Goal: Information Seeking & Learning: Learn about a topic

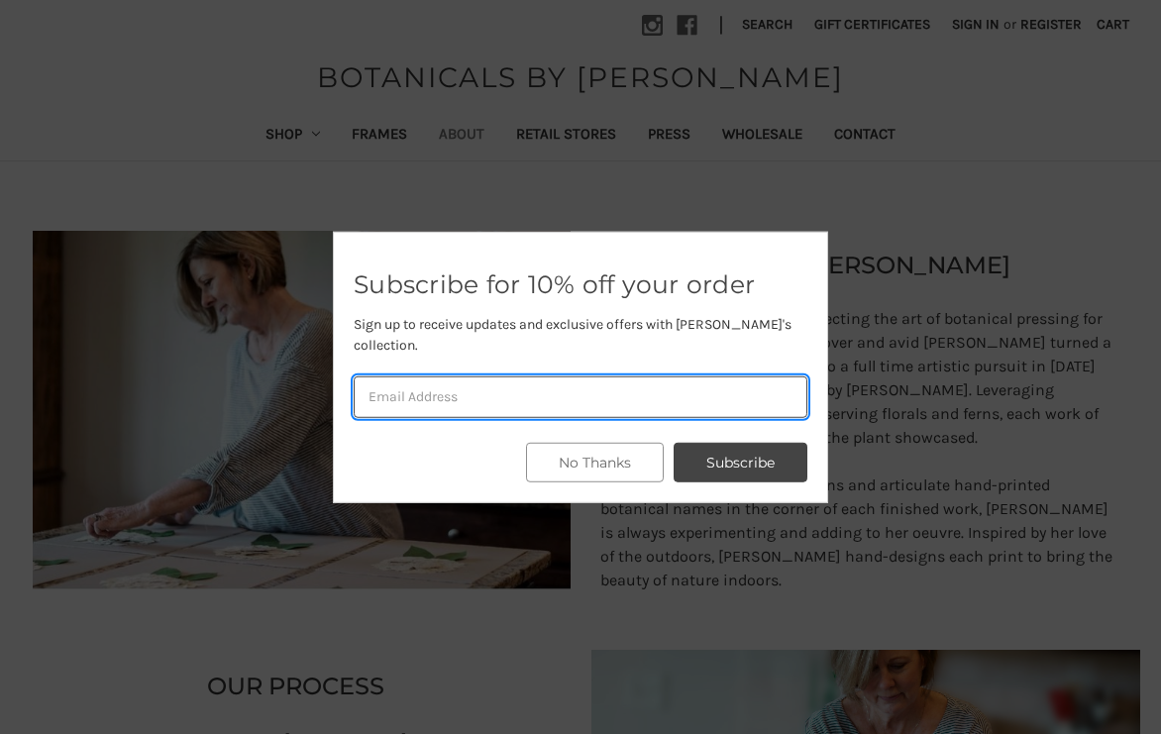
click at [597, 386] on input "email" at bounding box center [581, 397] width 454 height 42
type input "rossihome1@verizon.net"
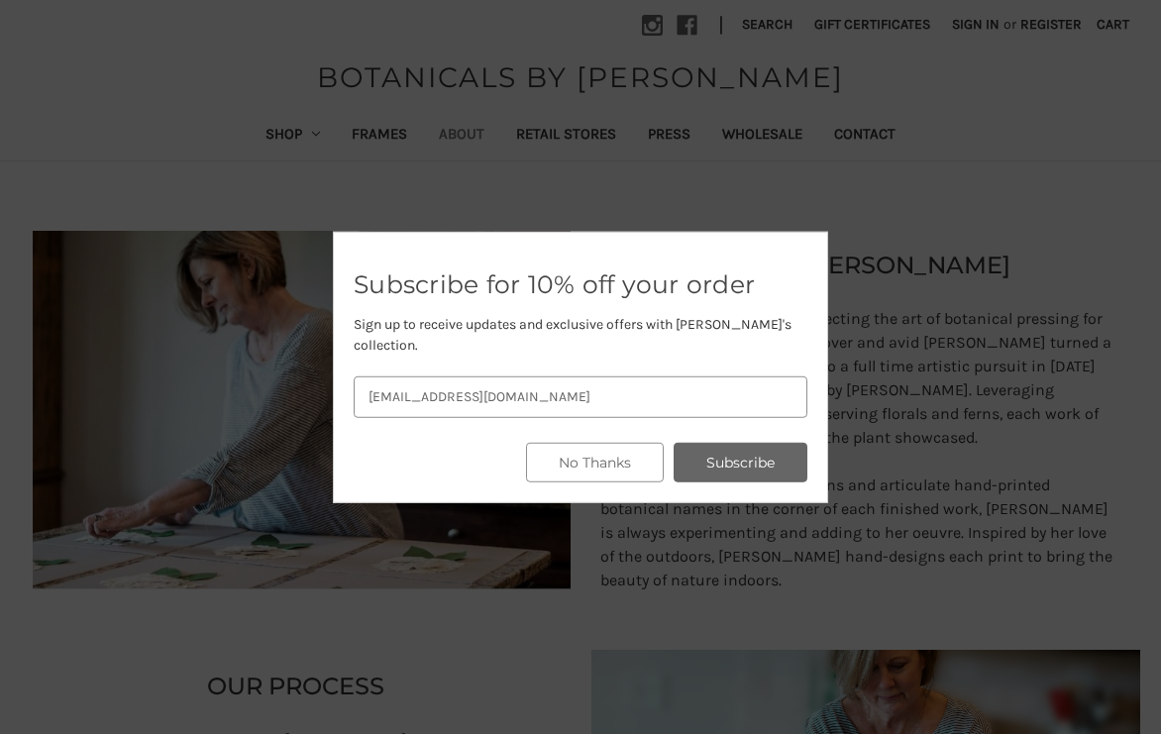
click at [711, 465] on button "Subscribe" at bounding box center [741, 463] width 134 height 40
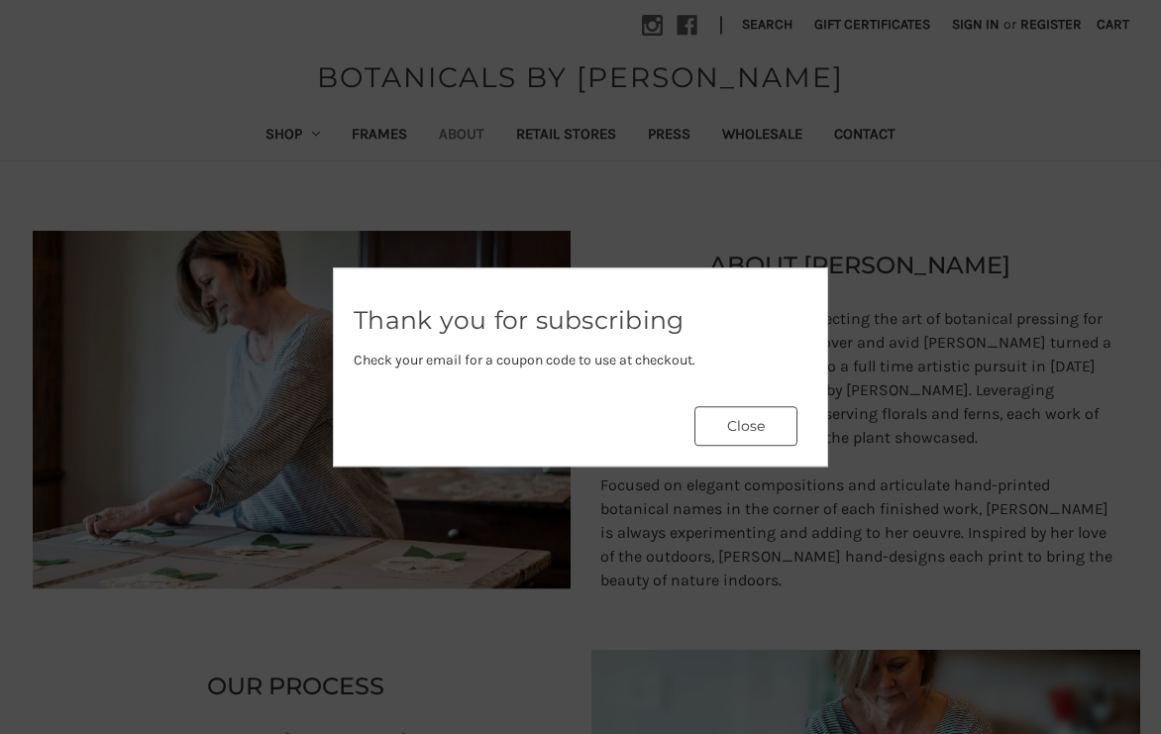
click at [729, 436] on button "Close" at bounding box center [746, 426] width 103 height 40
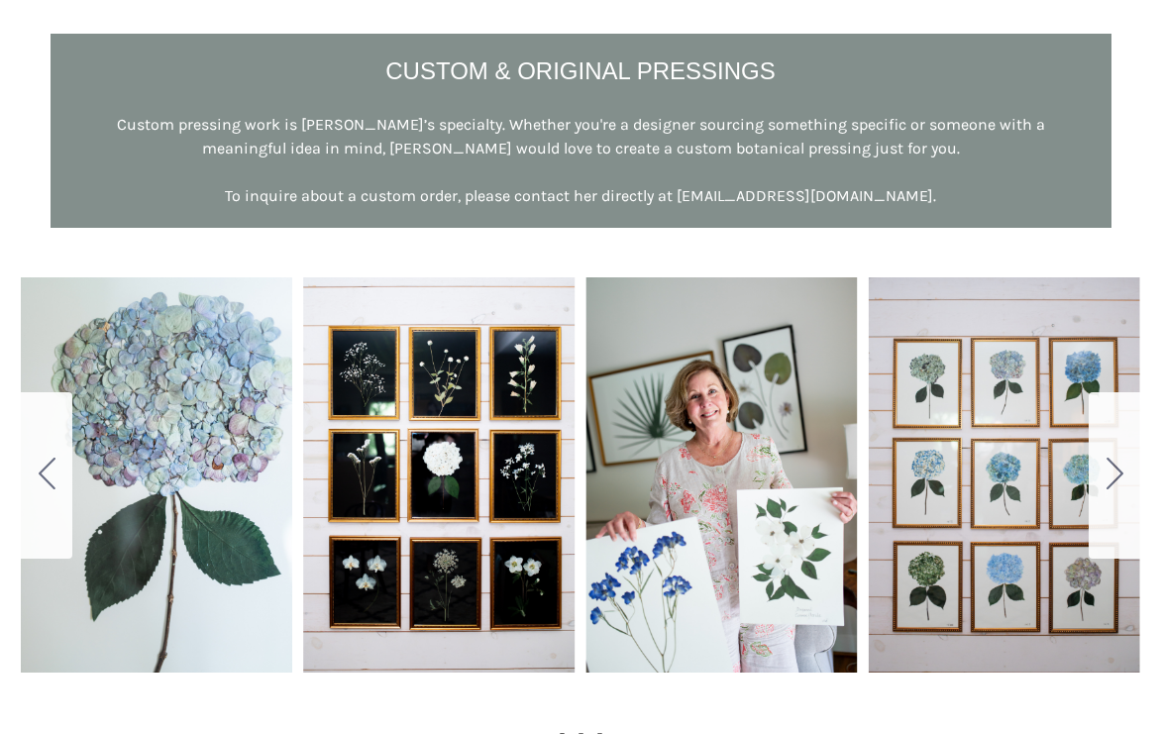
scroll to position [1035, 0]
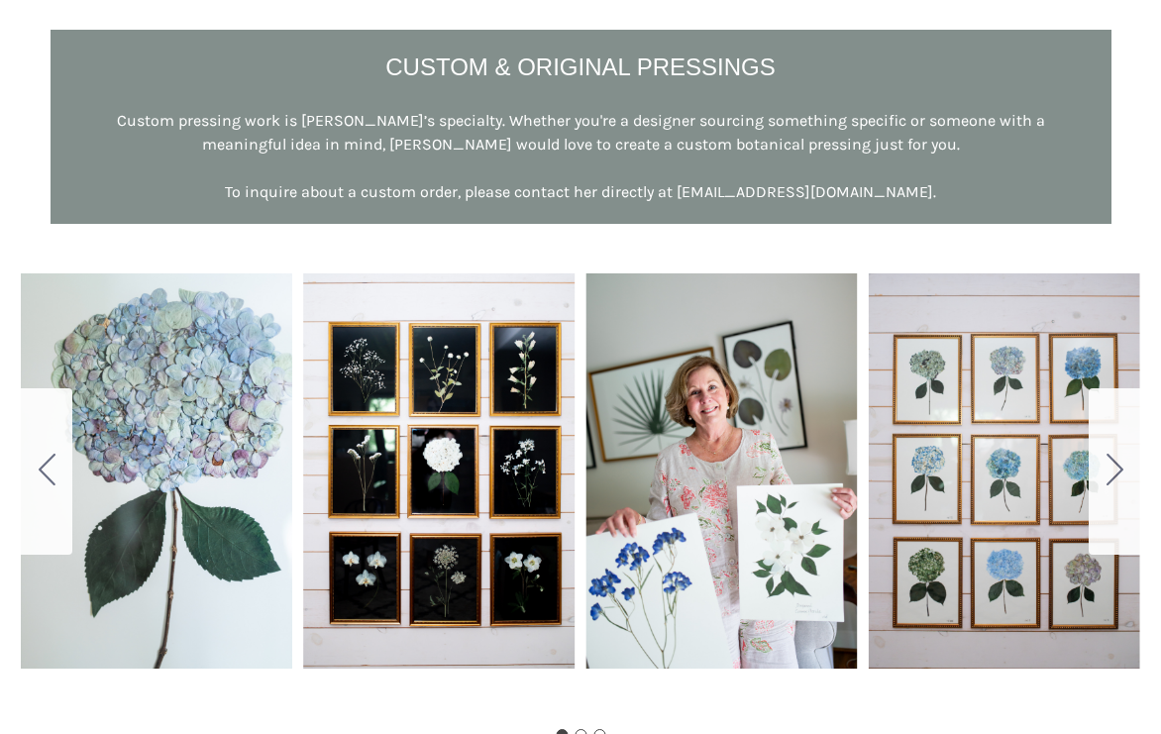
click at [1118, 489] on button "Go to slide 2" at bounding box center [1115, 471] width 52 height 166
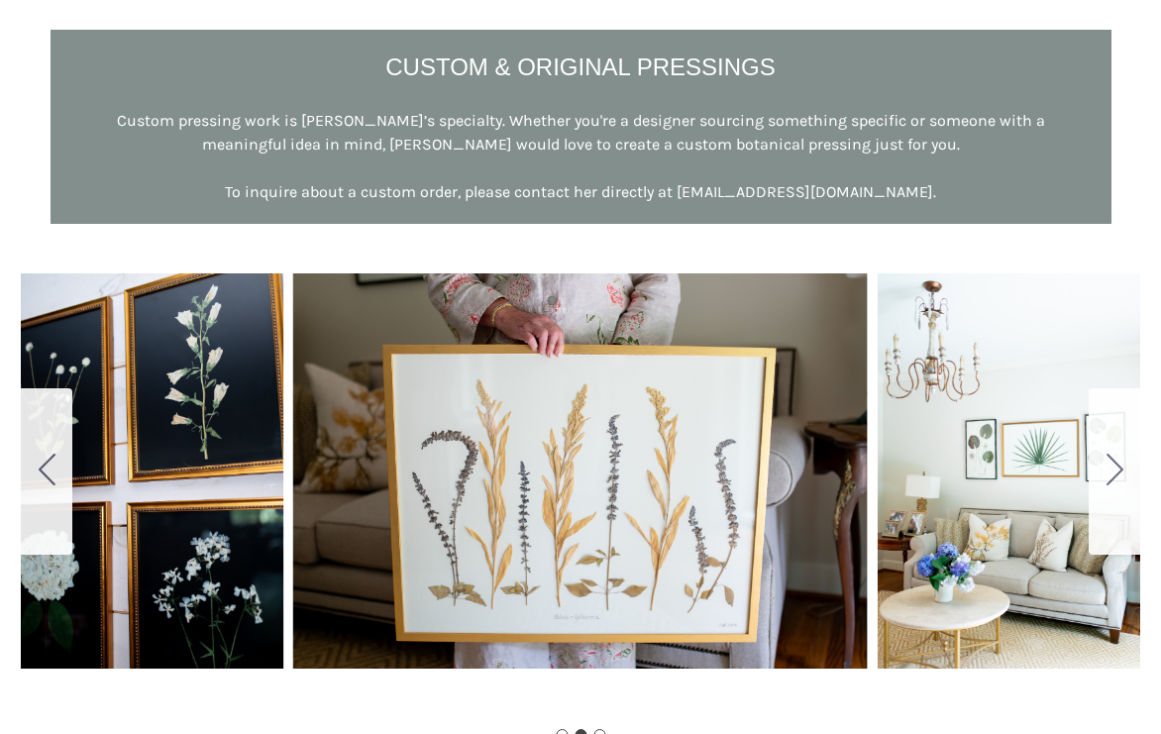
click at [1118, 489] on button "Go to slide 3" at bounding box center [1115, 471] width 52 height 166
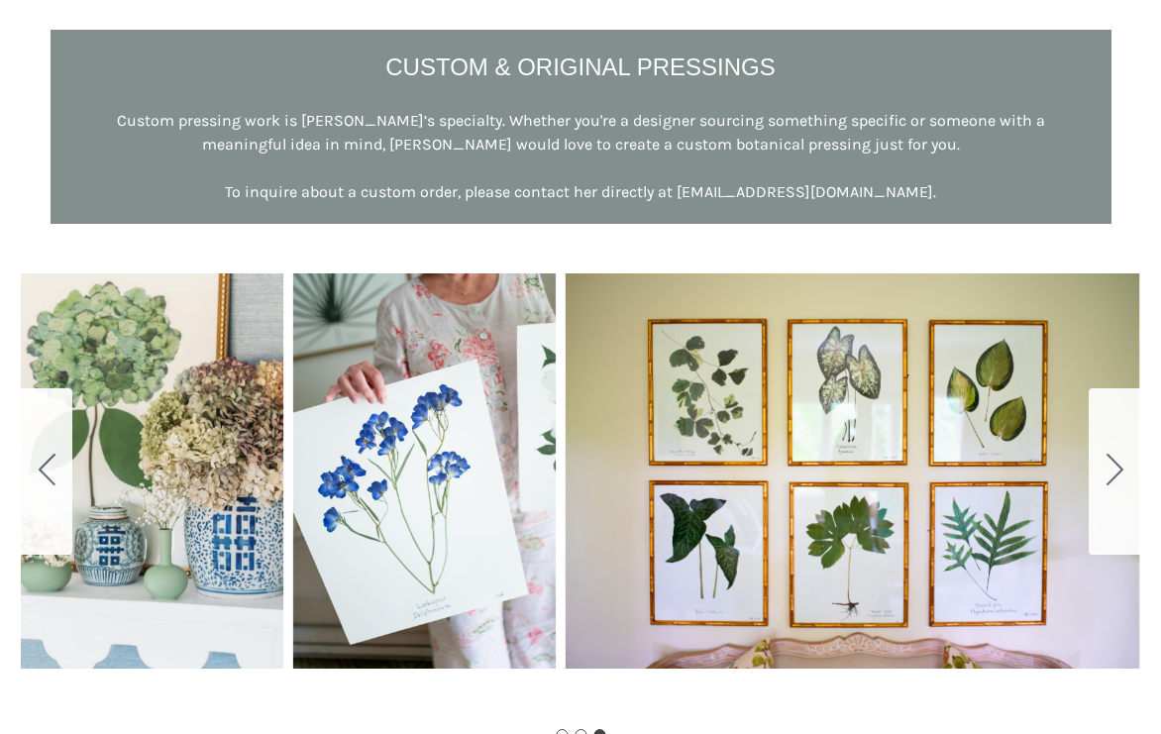
click at [1118, 489] on button "Go to slide 1" at bounding box center [1115, 471] width 52 height 166
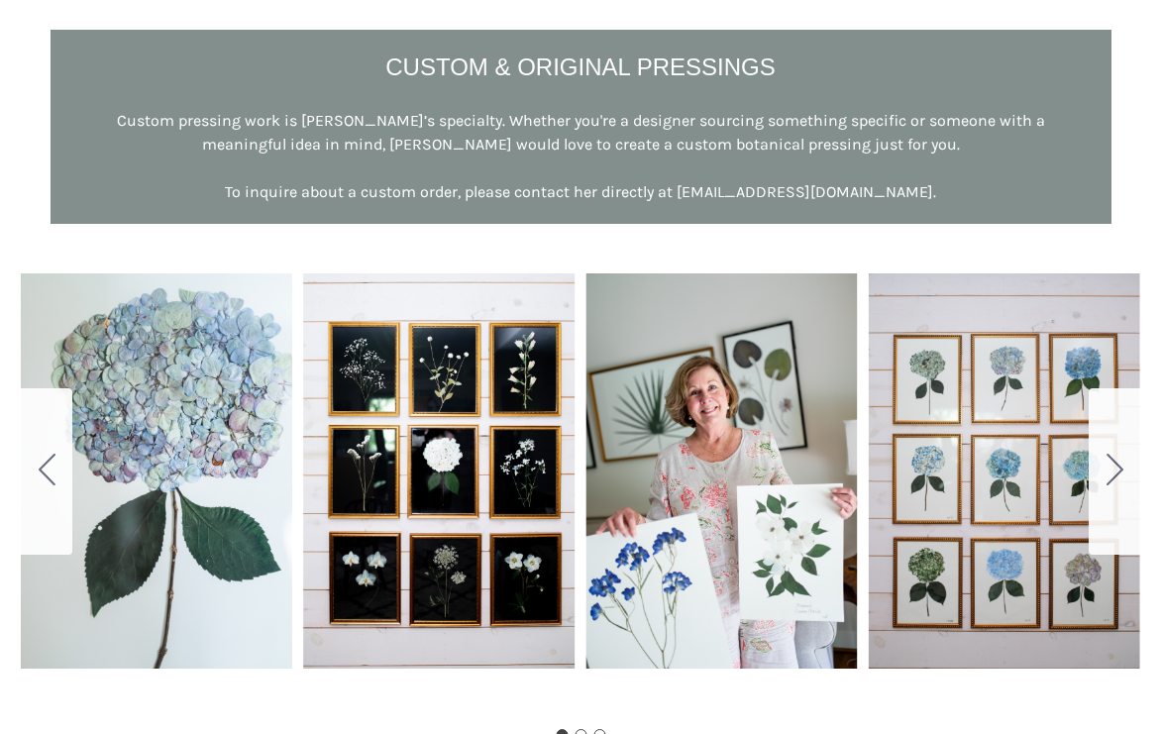
click at [1118, 489] on button "Go to slide 2" at bounding box center [1115, 471] width 52 height 166
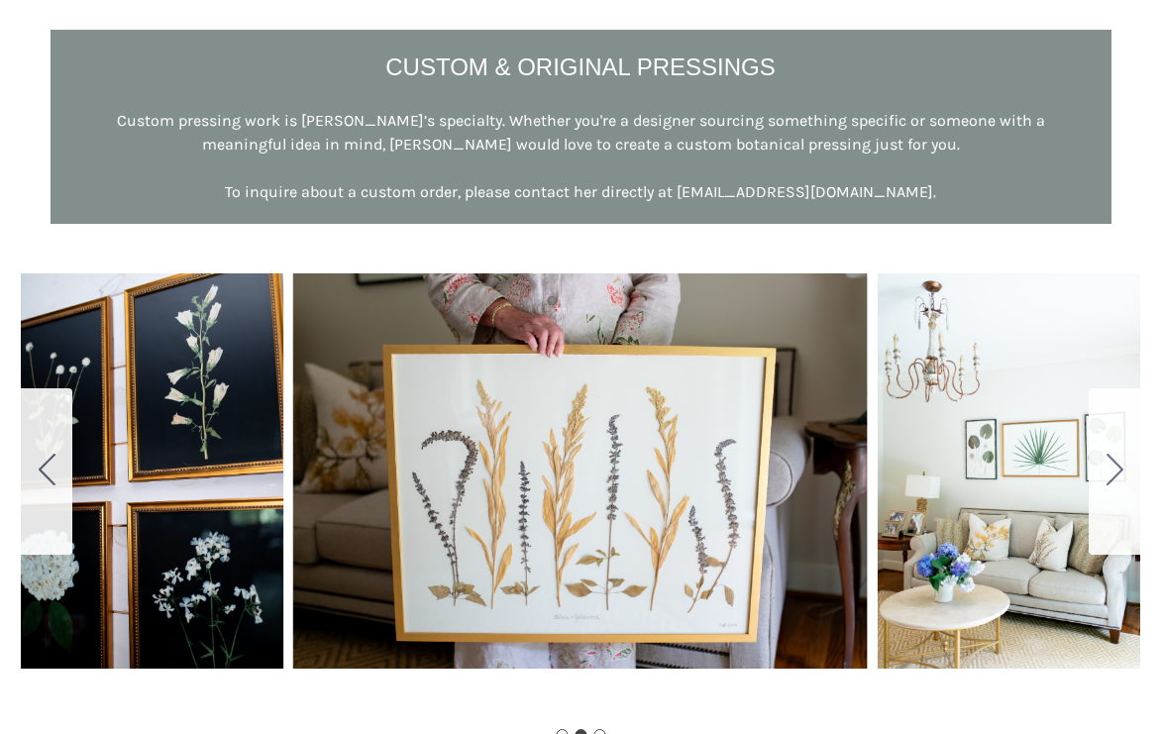
click at [1118, 489] on button "Go to slide 3" at bounding box center [1115, 471] width 52 height 166
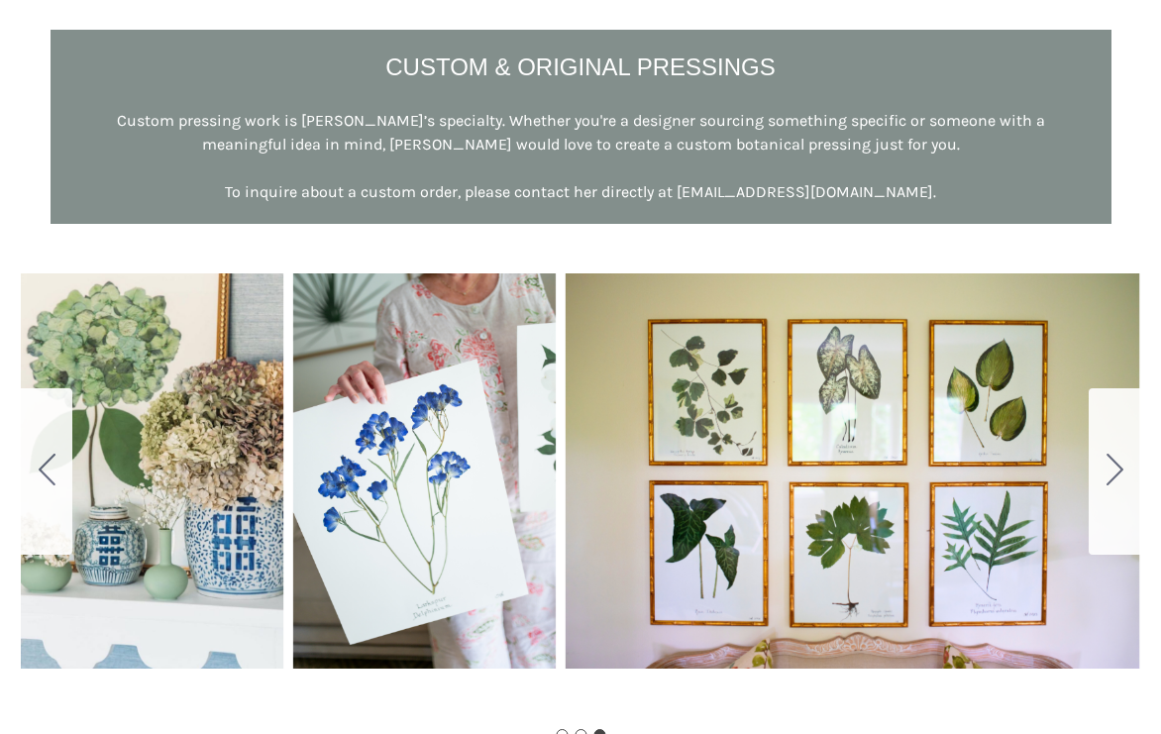
click at [1118, 489] on button "Go to slide 1" at bounding box center [1115, 471] width 52 height 166
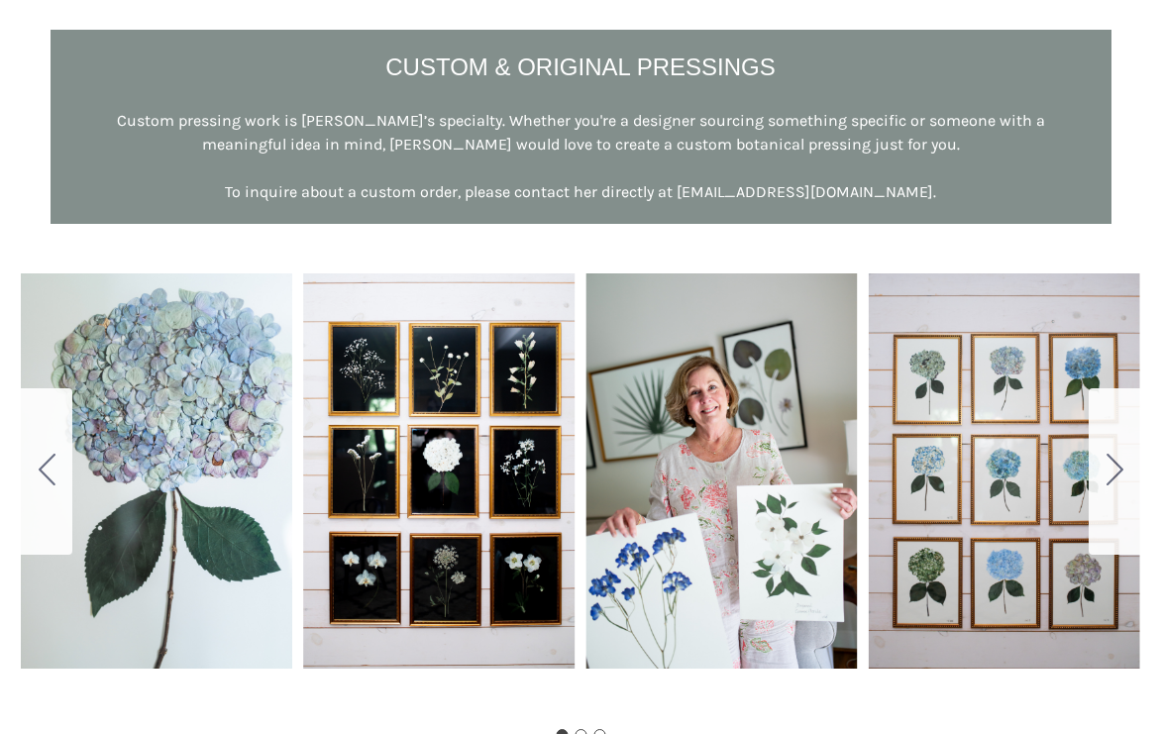
click at [1118, 489] on button "Go to slide 2" at bounding box center [1115, 471] width 52 height 166
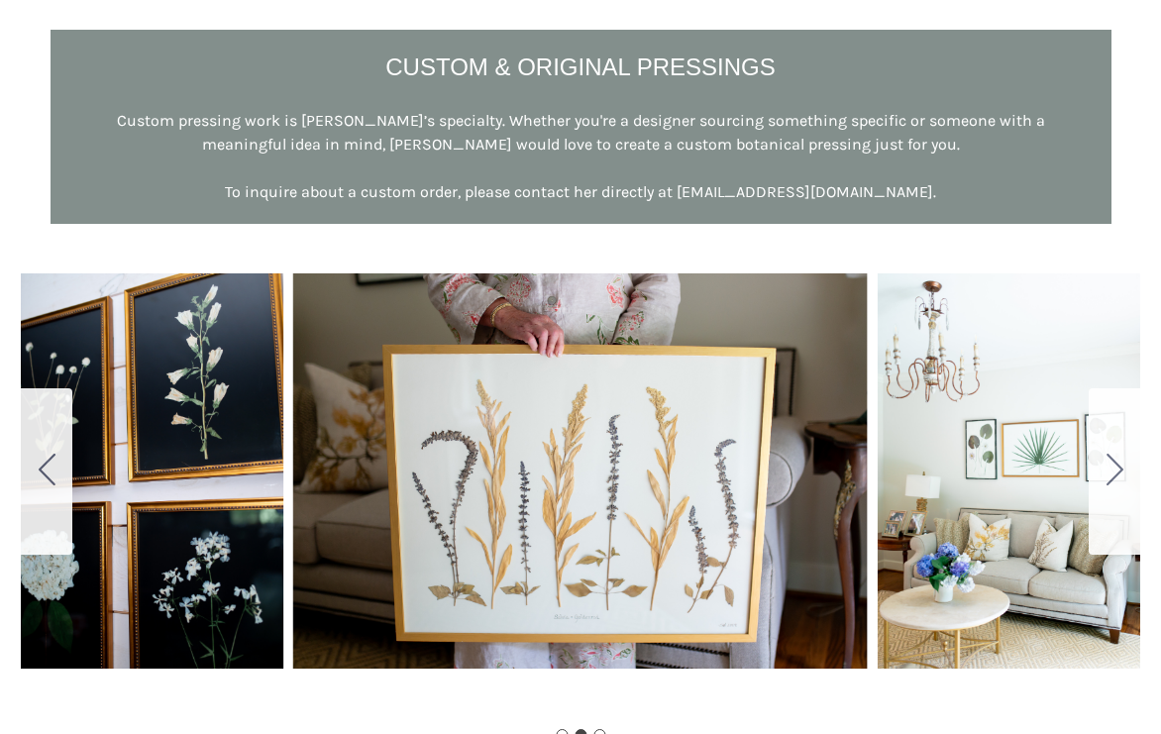
click at [1118, 489] on button "Go to slide 3" at bounding box center [1115, 471] width 52 height 166
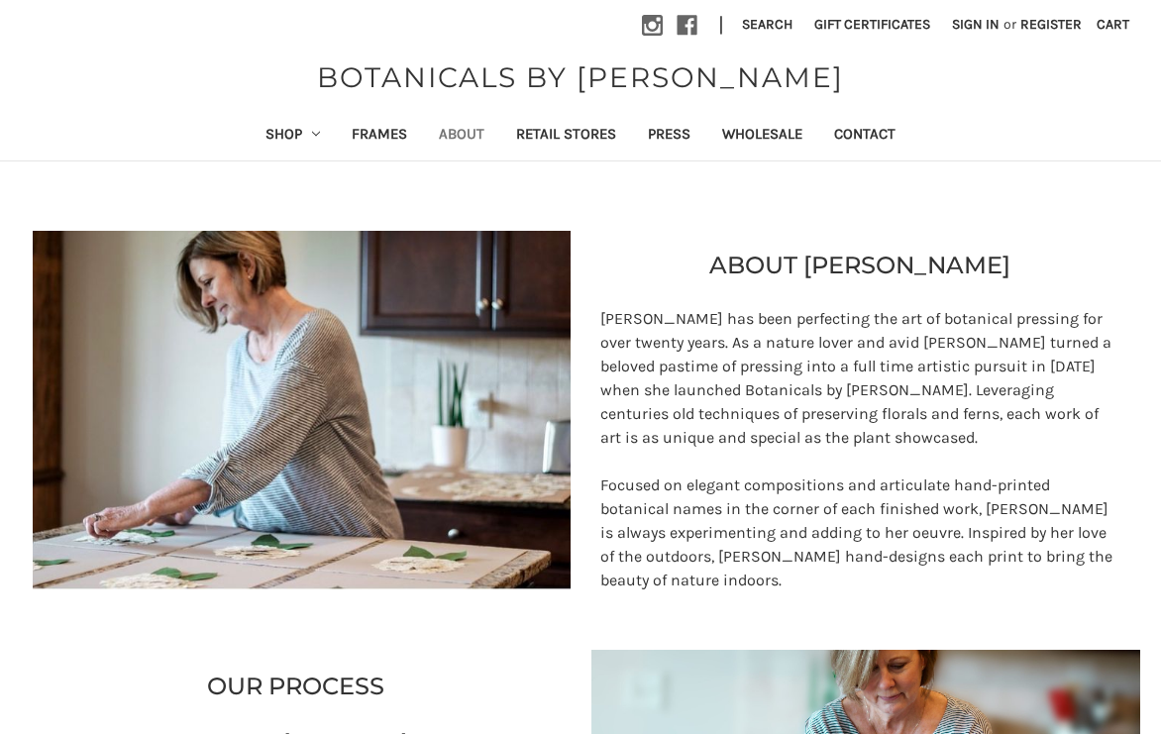
scroll to position [0, 0]
click at [274, 133] on link "Shop" at bounding box center [293, 136] width 87 height 49
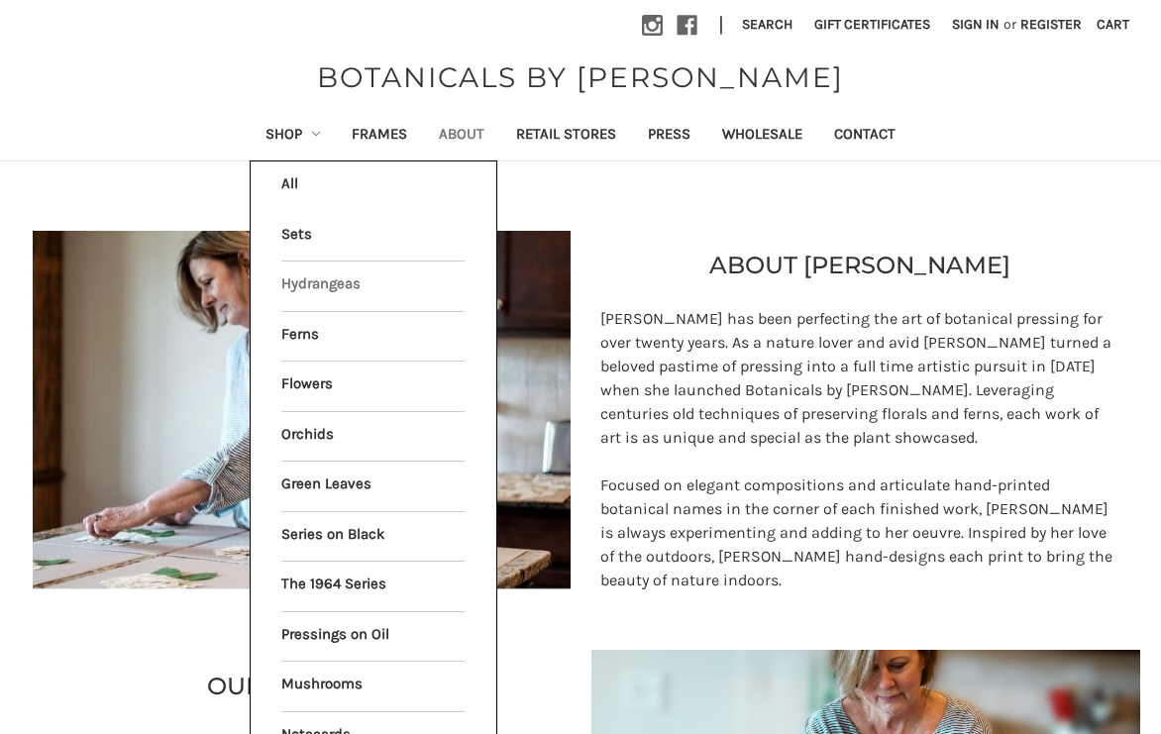
click at [289, 284] on link "Hydrangeas" at bounding box center [372, 287] width 183 height 50
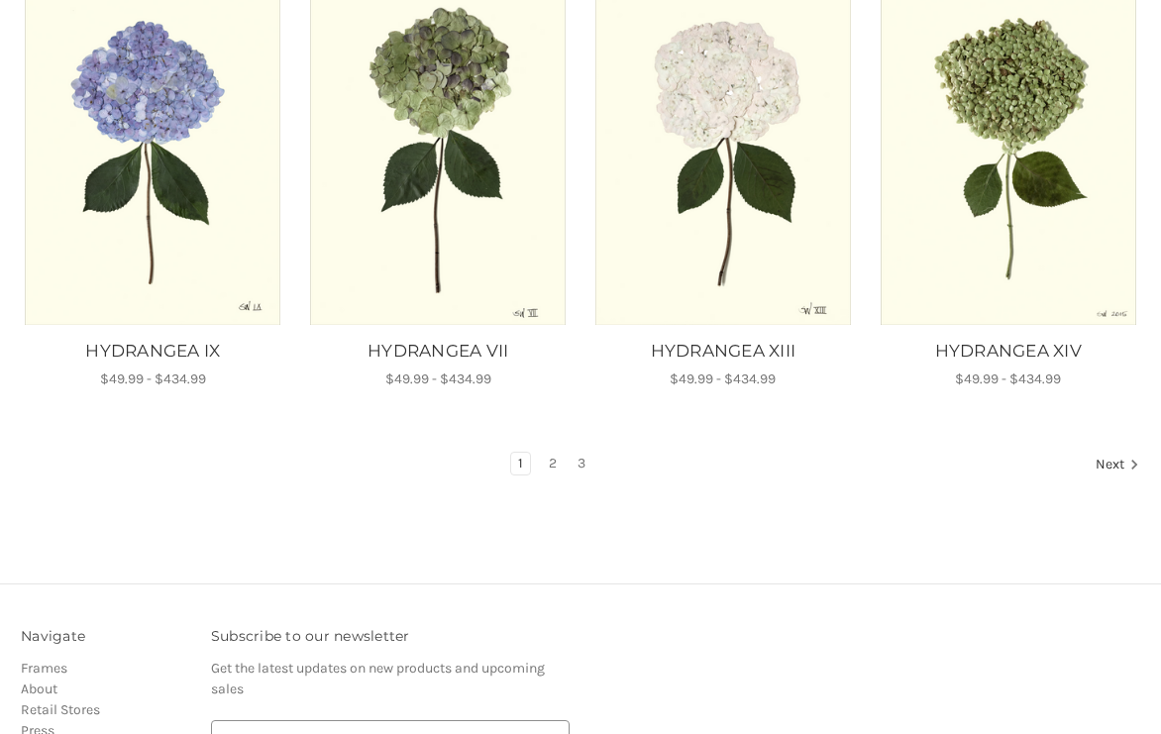
scroll to position [1308, 0]
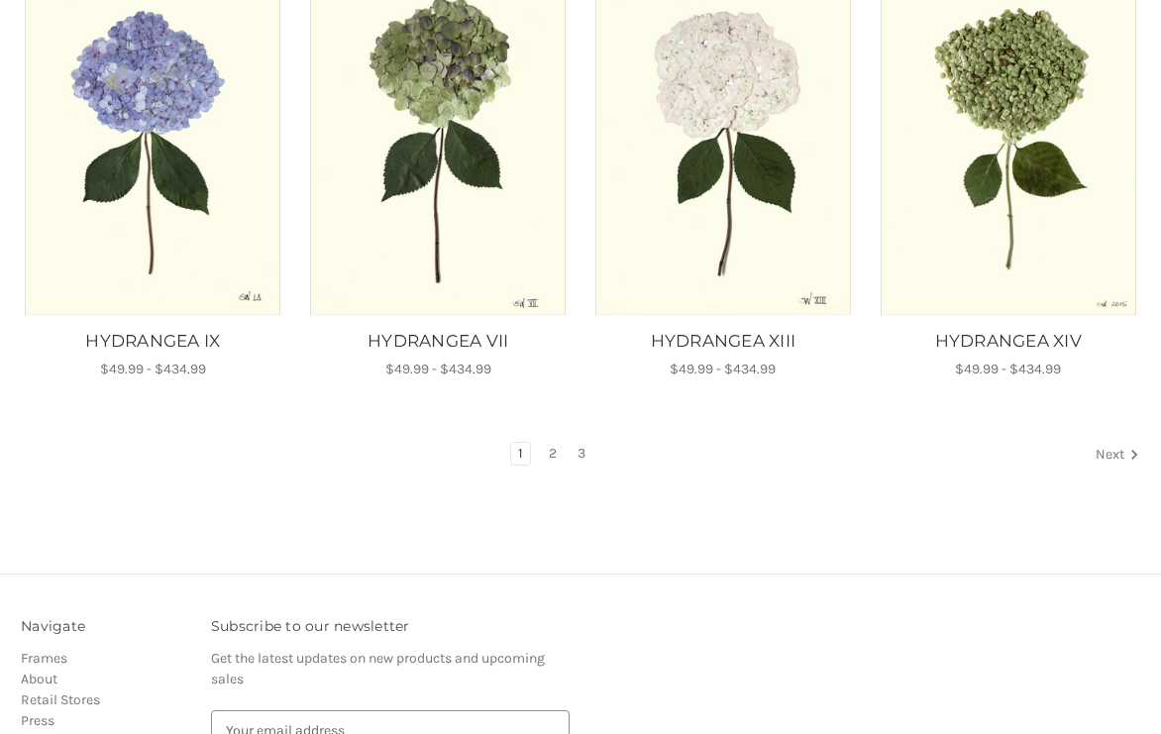
click at [1102, 449] on link "Next" at bounding box center [1114, 456] width 51 height 26
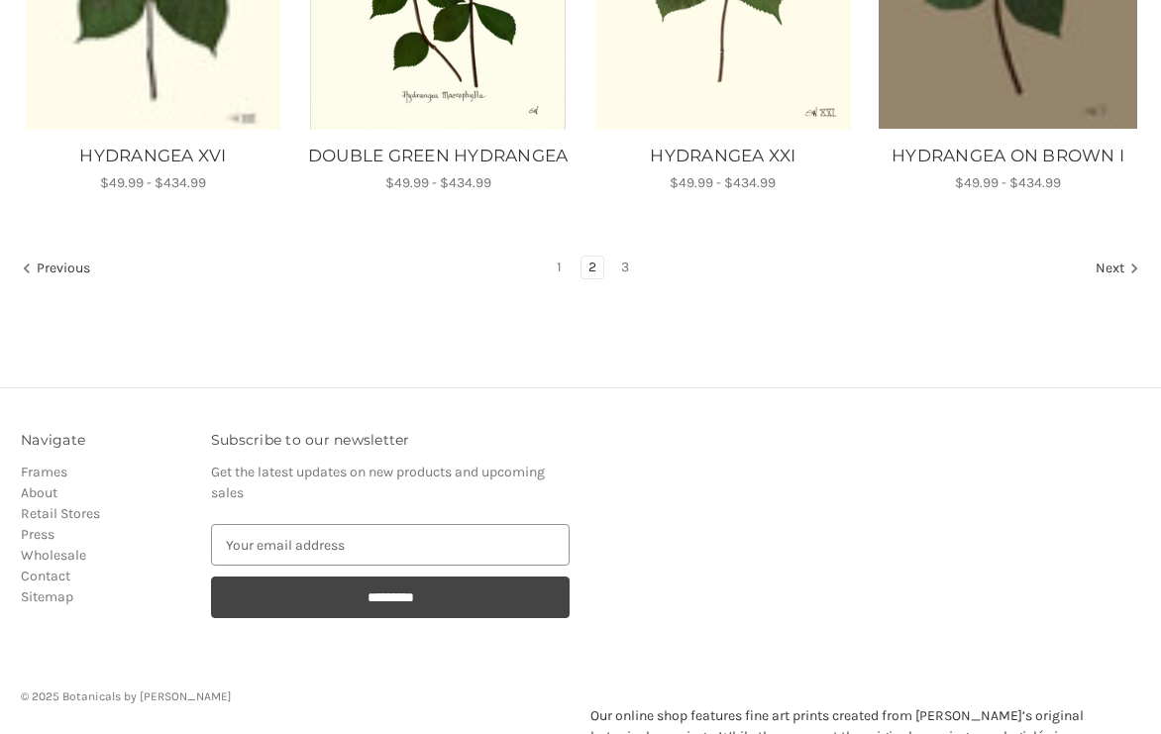
scroll to position [1565, 0]
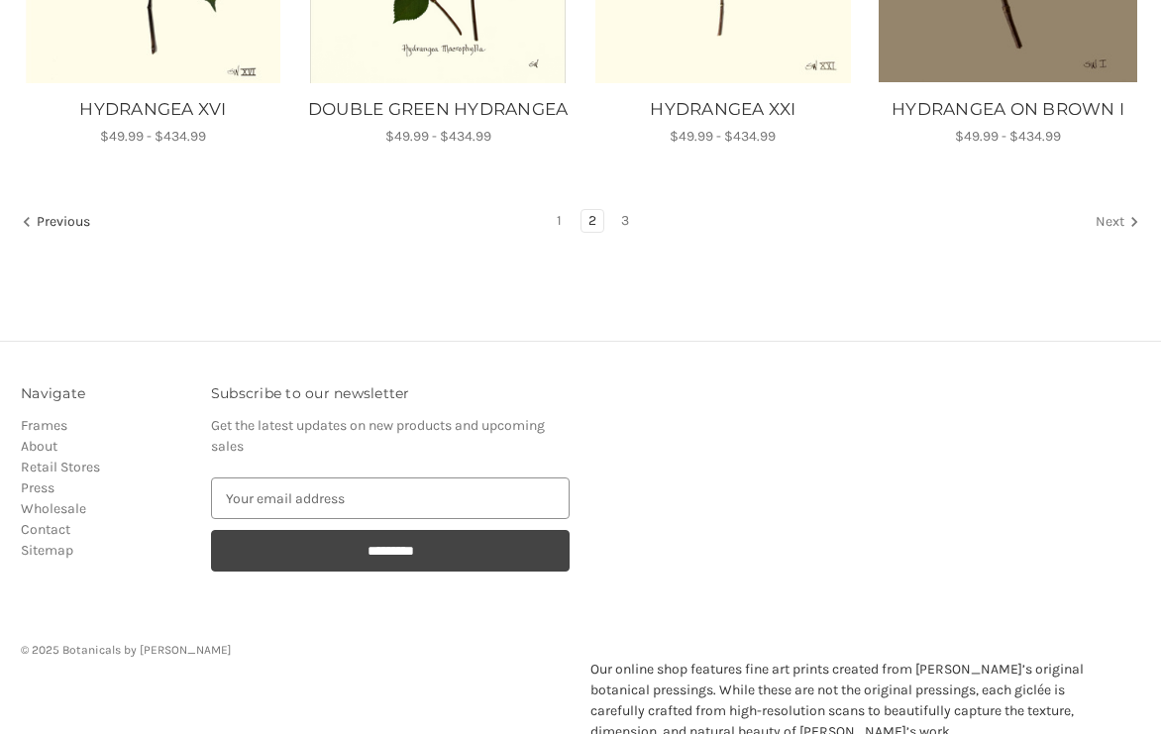
click at [1098, 219] on link "Next" at bounding box center [1114, 223] width 51 height 26
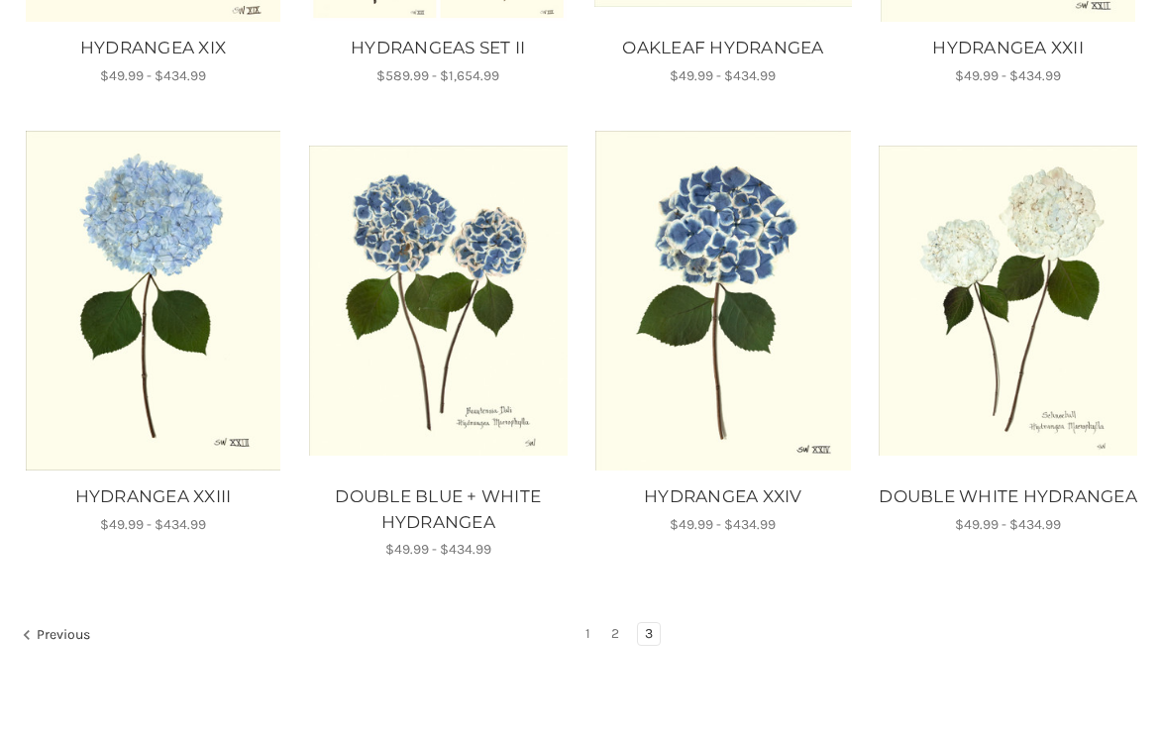
scroll to position [1291, 0]
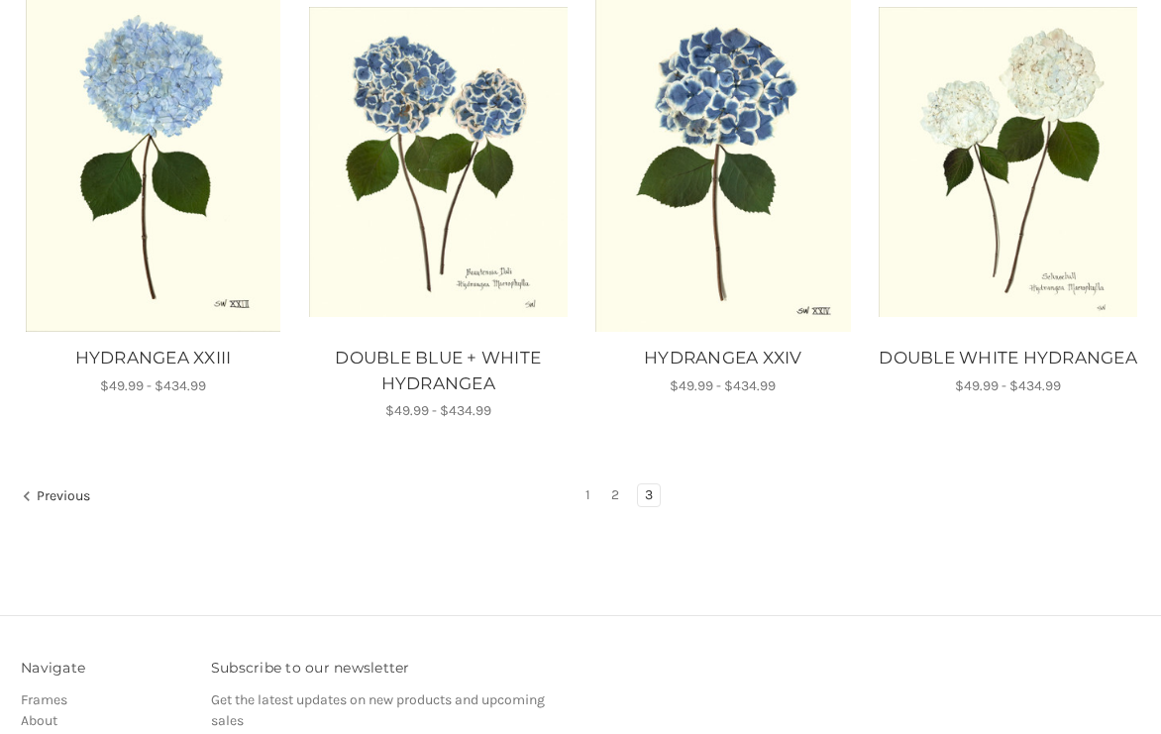
click at [837, 326] on img "HYDRANGEA XXIV, Price range from $49.99 to $434.99\a\a" at bounding box center [723, 162] width 259 height 341
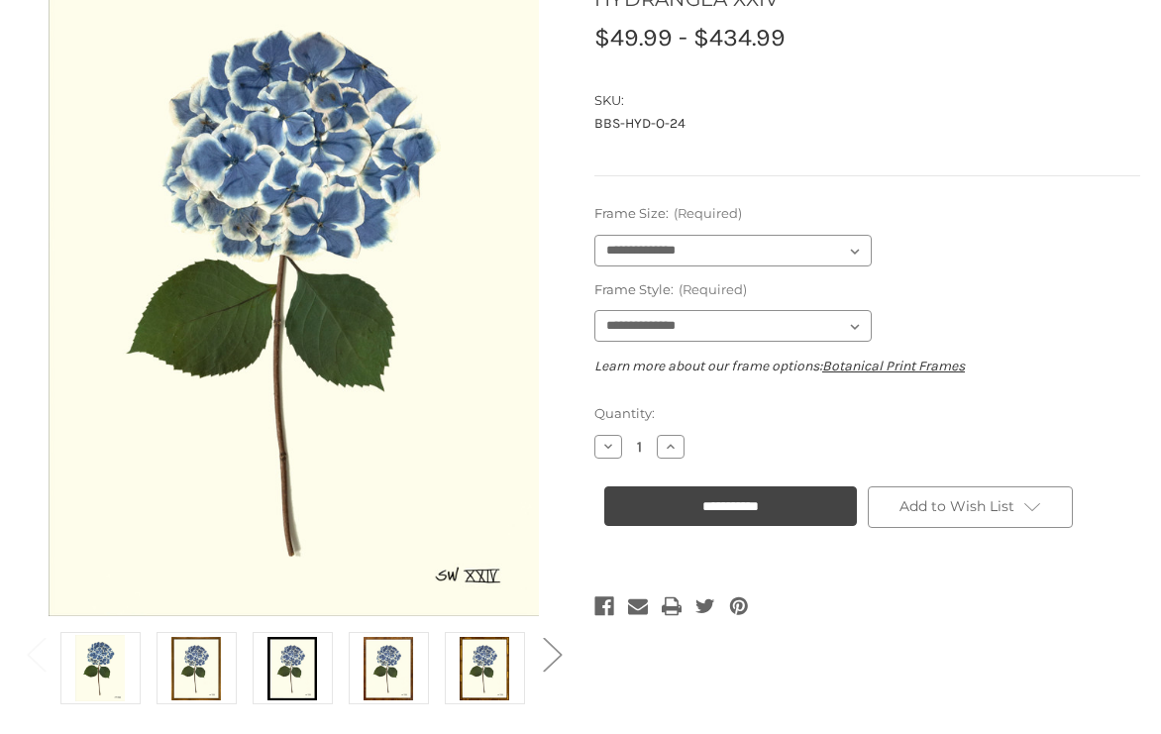
scroll to position [255, 0]
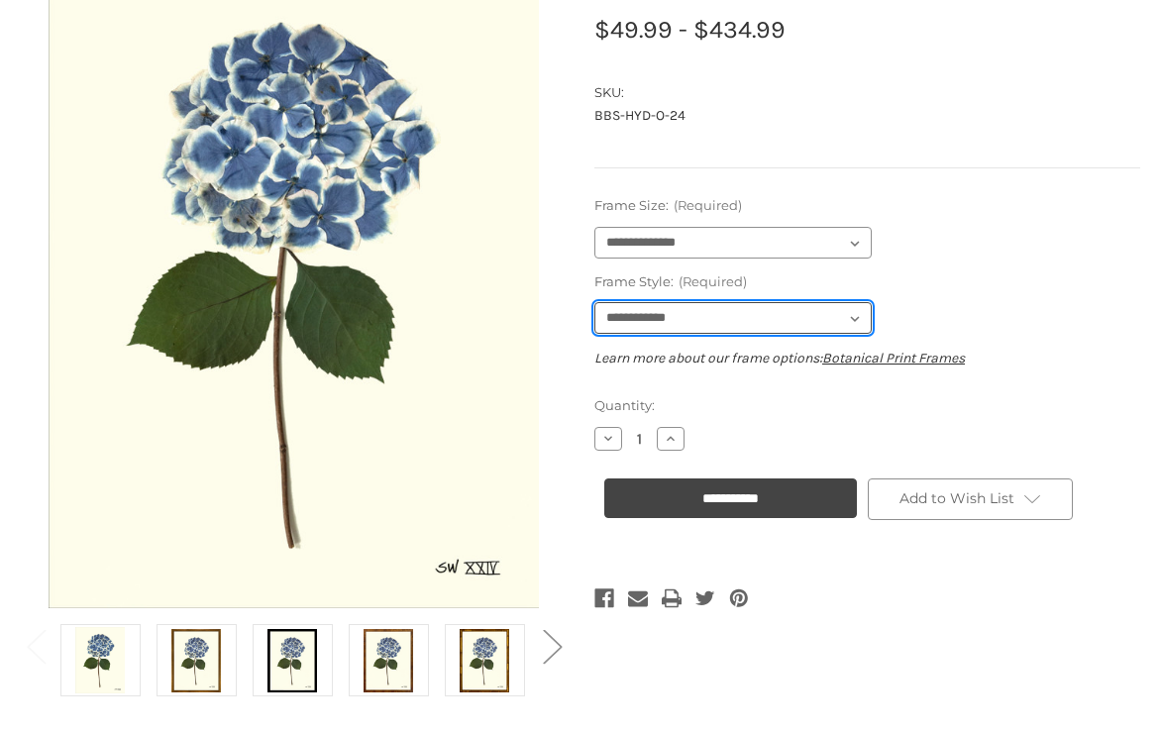
select select "****"
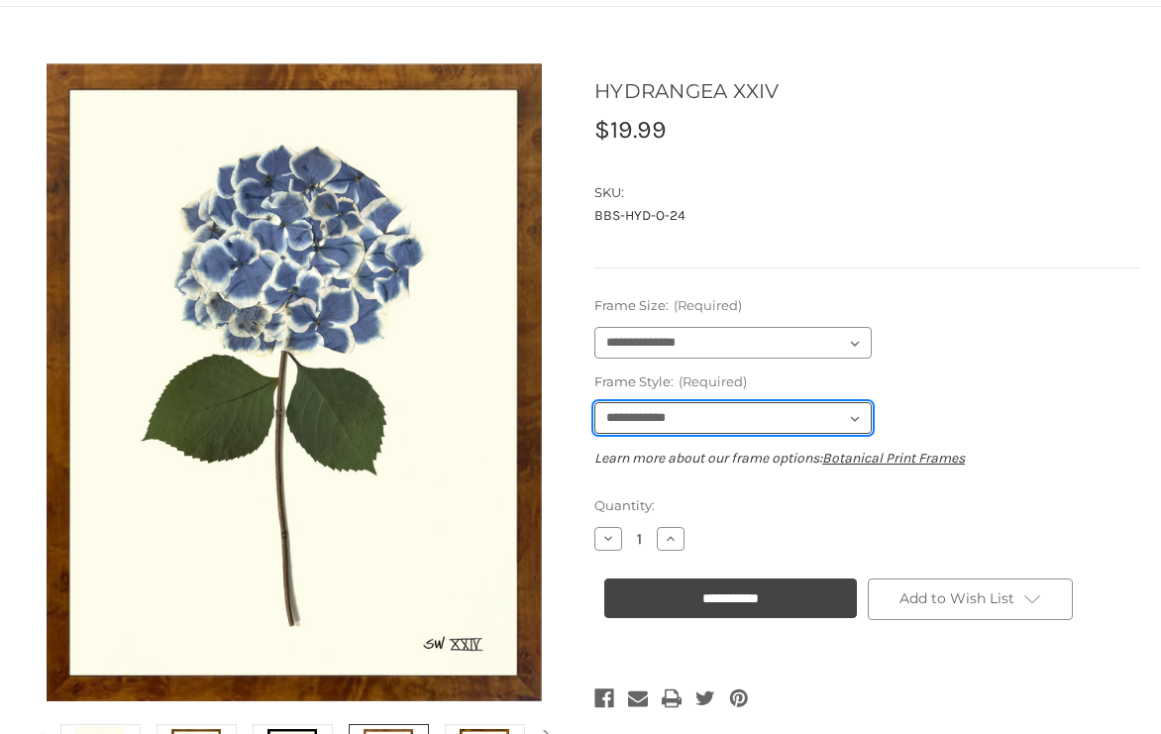
scroll to position [155, 0]
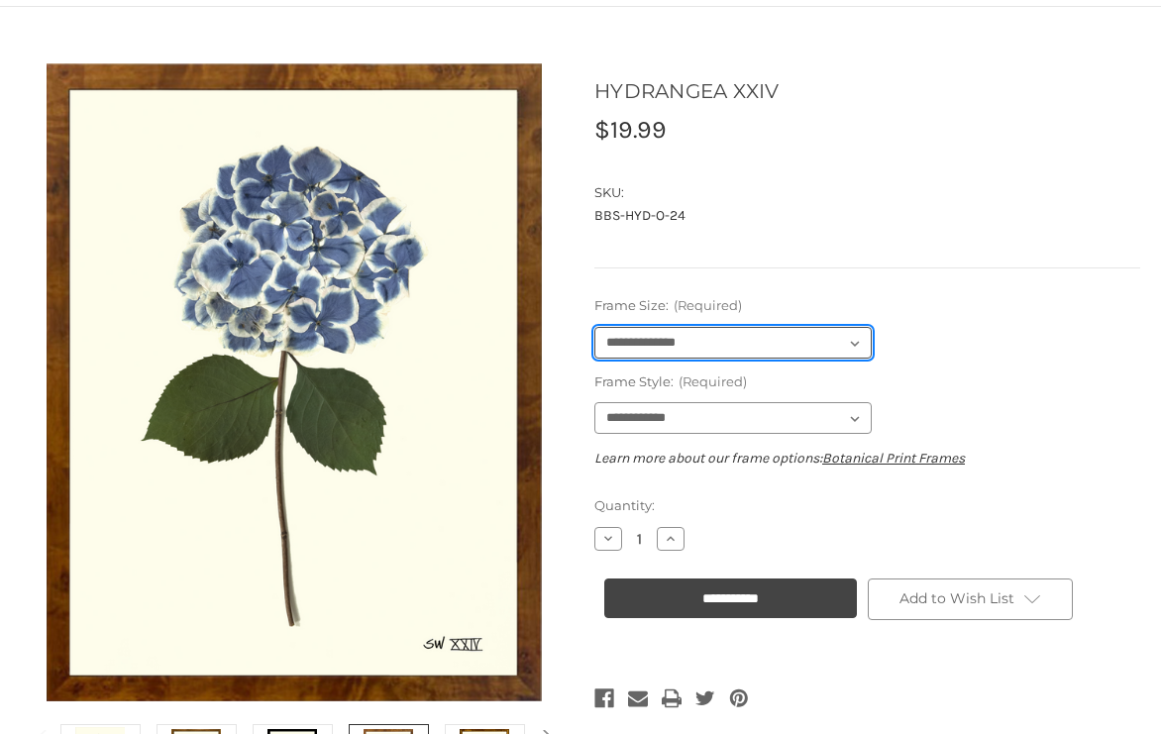
select select "****"
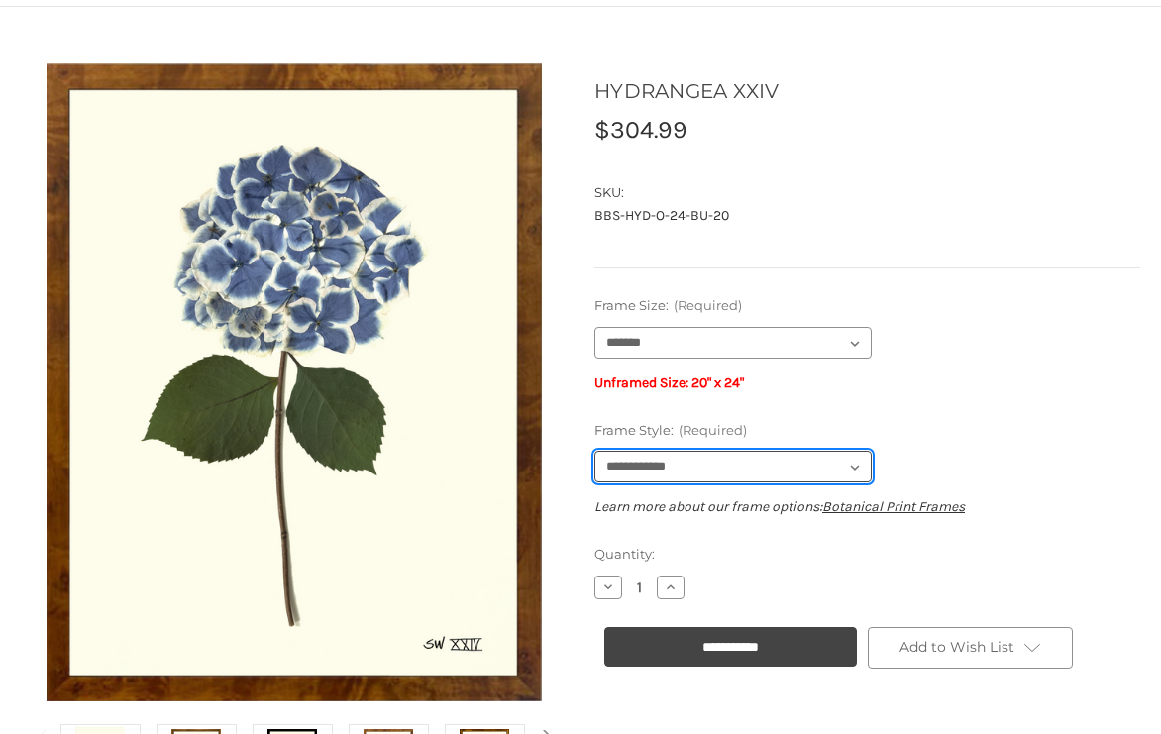
select select "****"
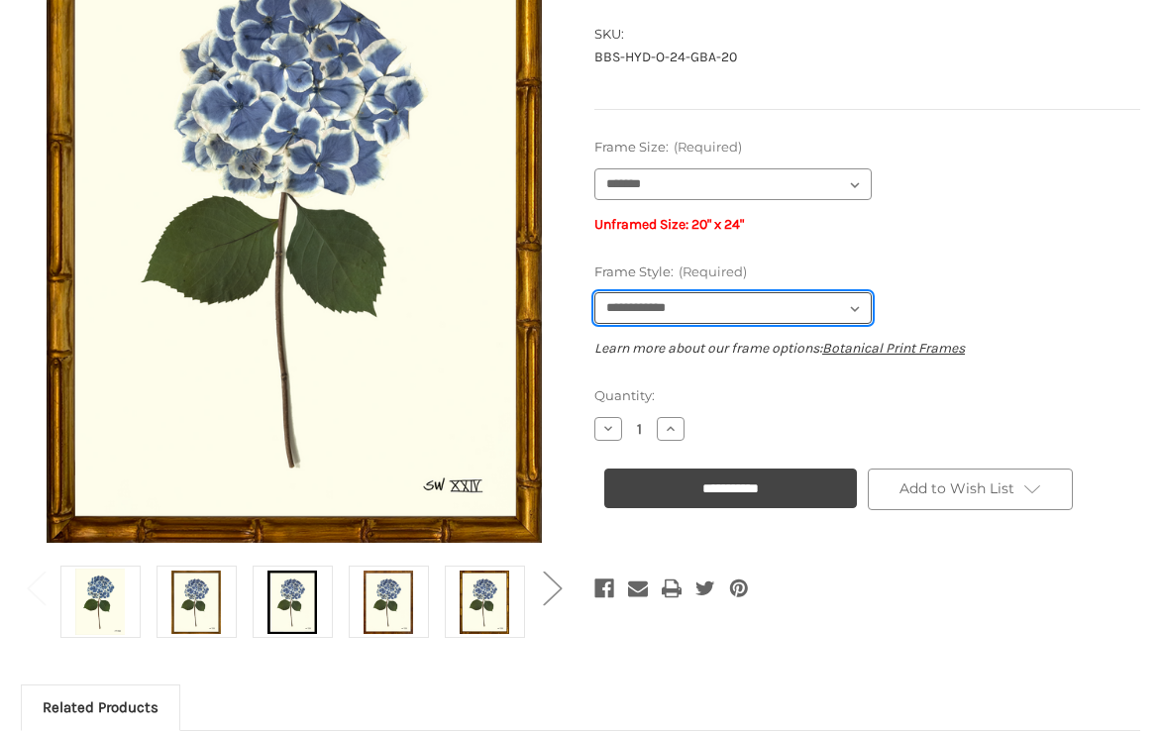
scroll to position [313, 0]
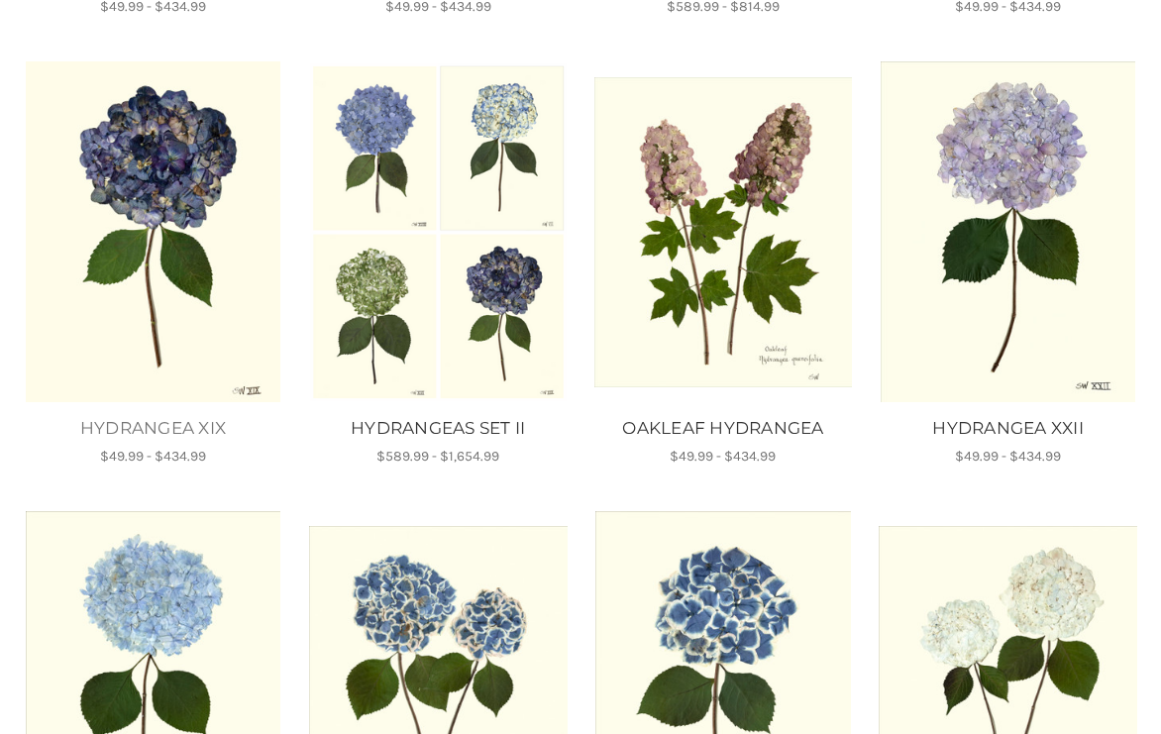
scroll to position [771, 0]
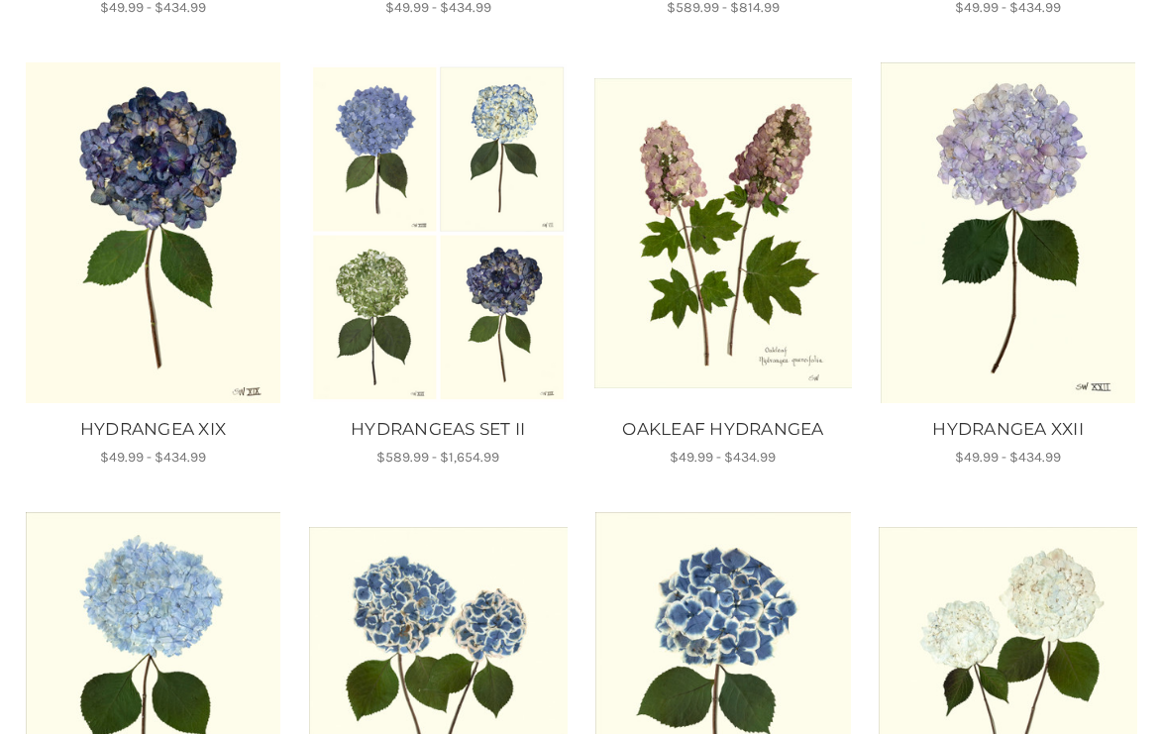
click at [416, 265] on img "HYDRANGEAS SET II, Price range from $589.99 to $1,654.99\a\a" at bounding box center [438, 233] width 259 height 340
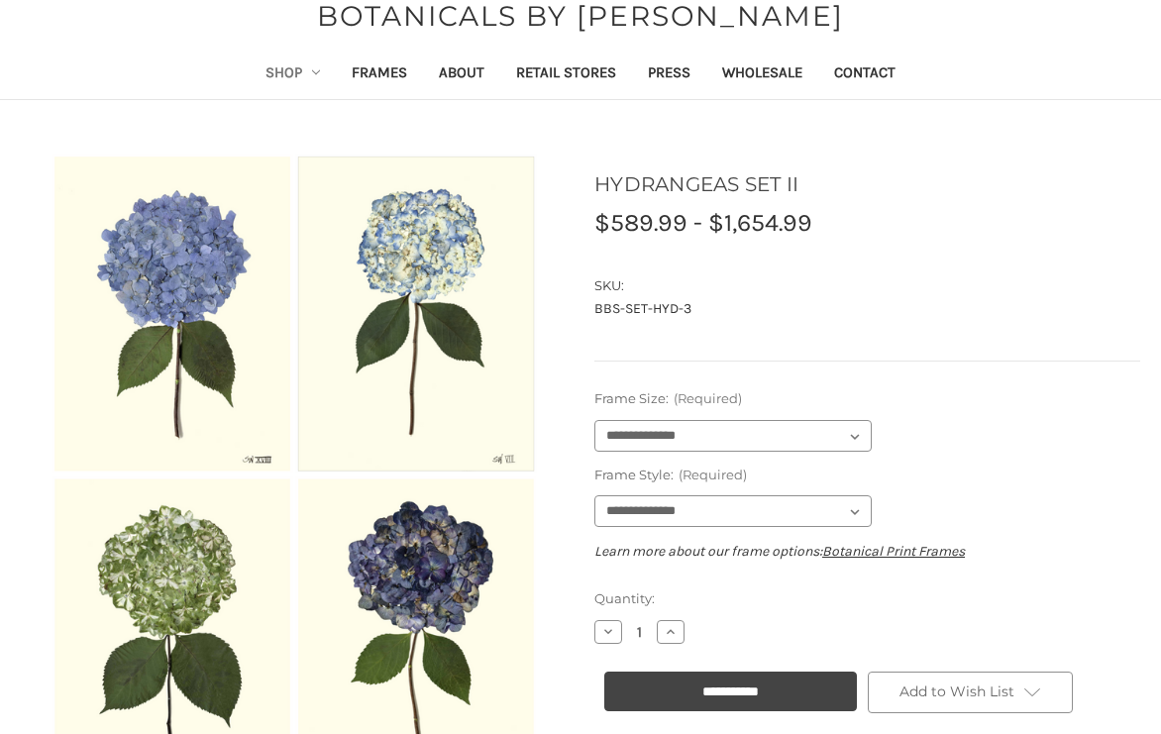
scroll to position [77, 0]
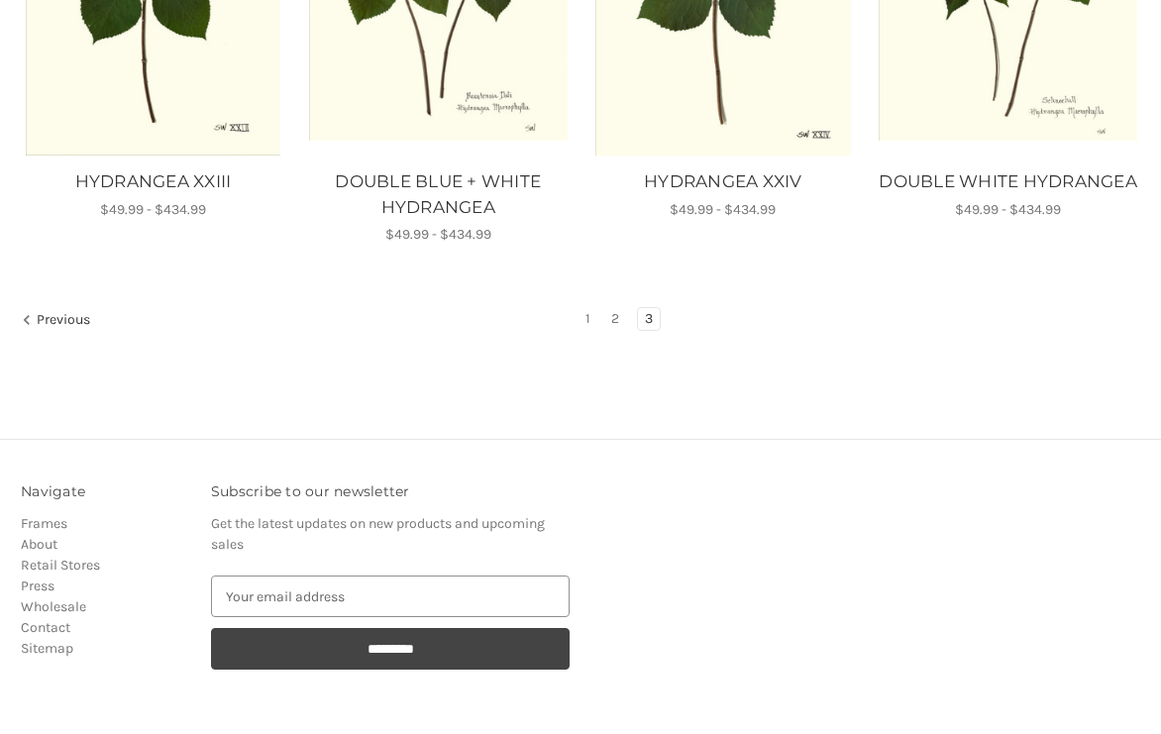
scroll to position [1500, 0]
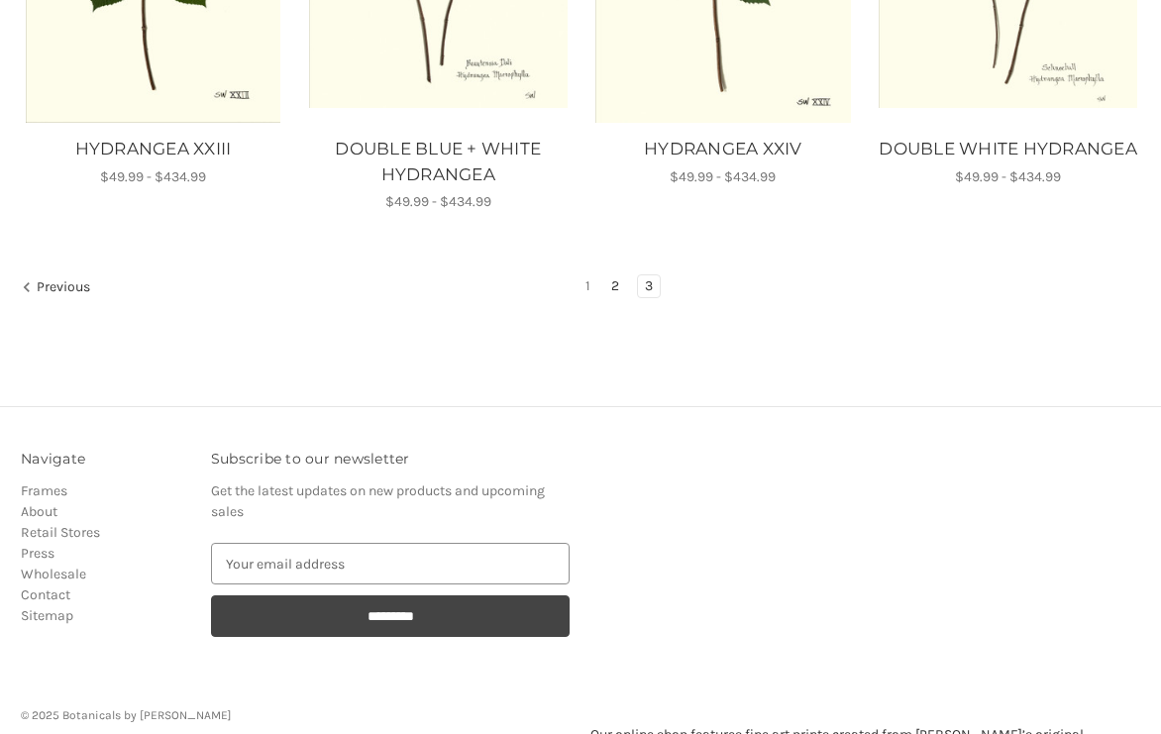
click at [612, 289] on link "2" at bounding box center [615, 286] width 22 height 22
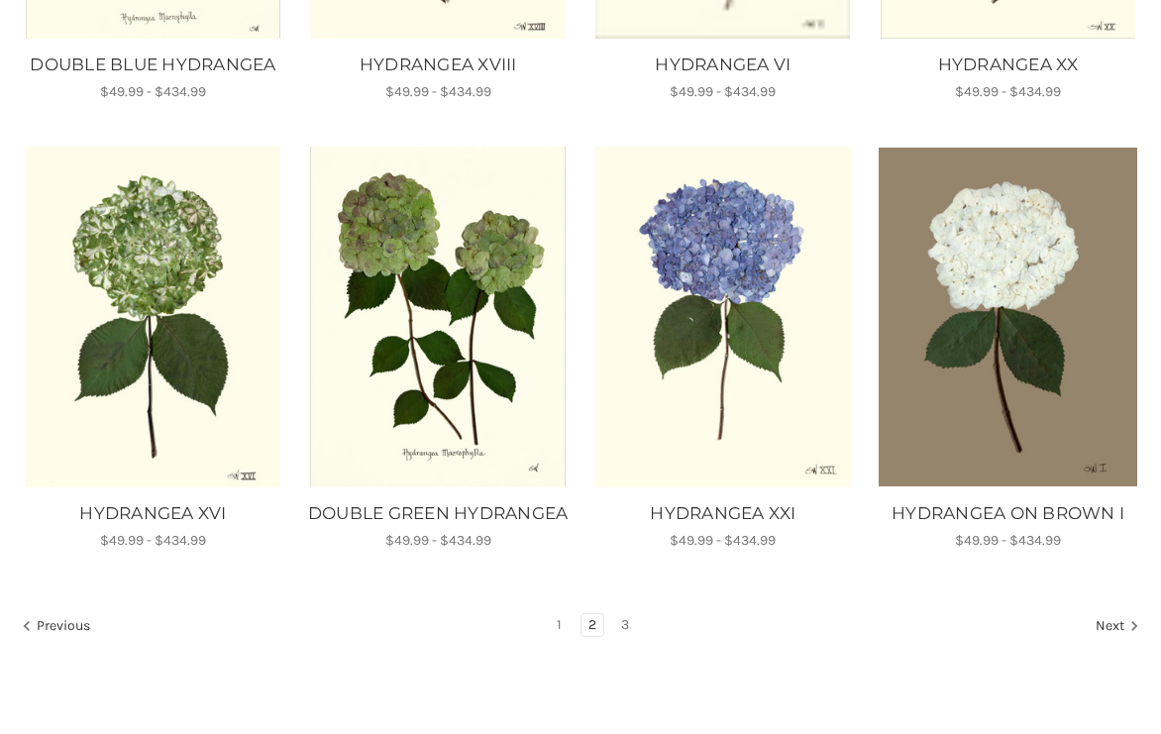
scroll to position [1546, 0]
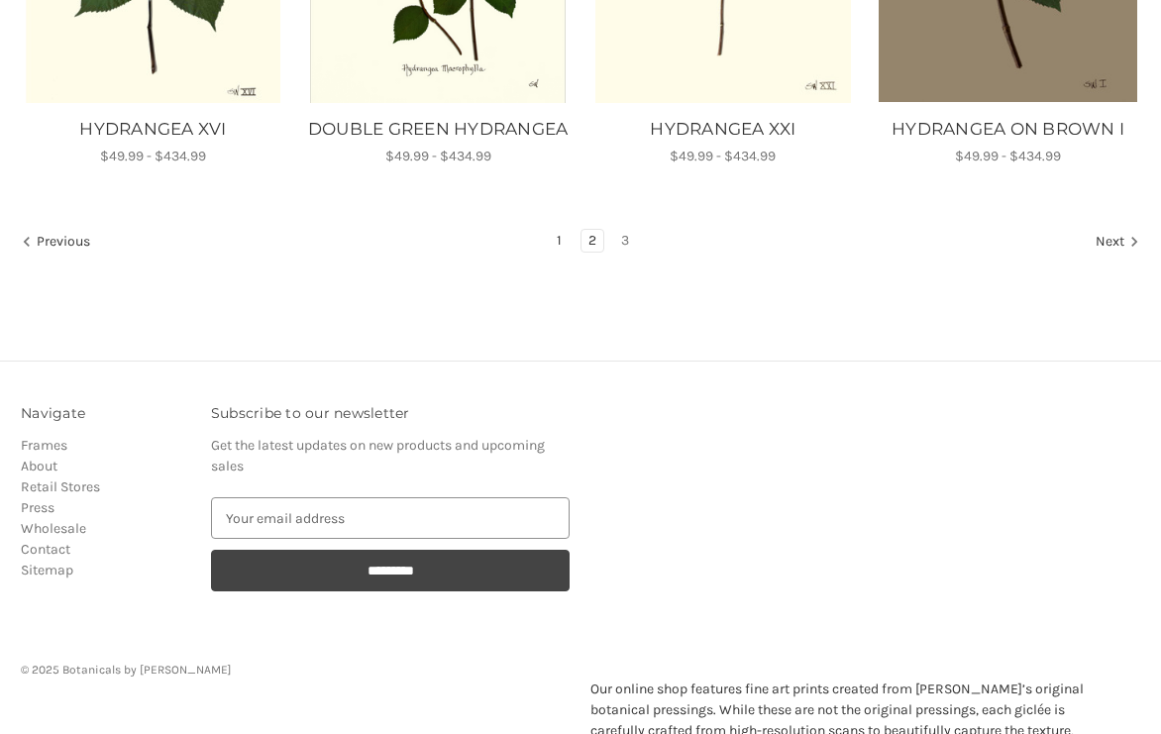
click at [557, 240] on link "1" at bounding box center [559, 241] width 19 height 22
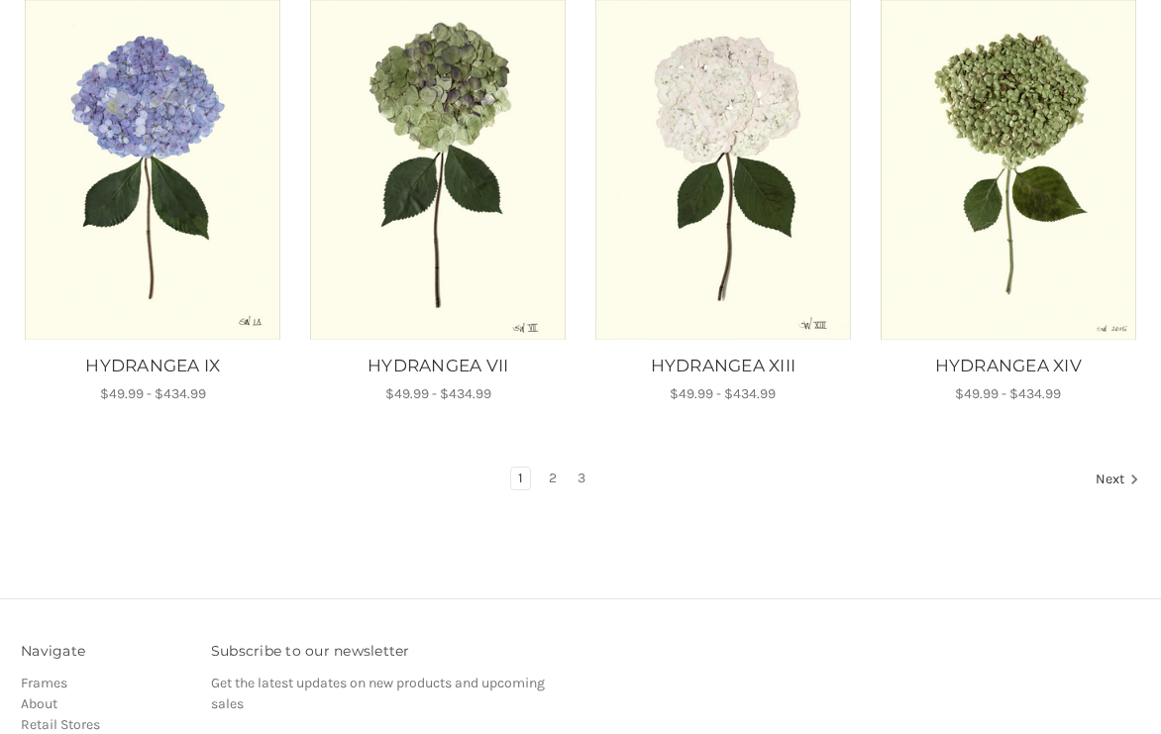
scroll to position [1248, 0]
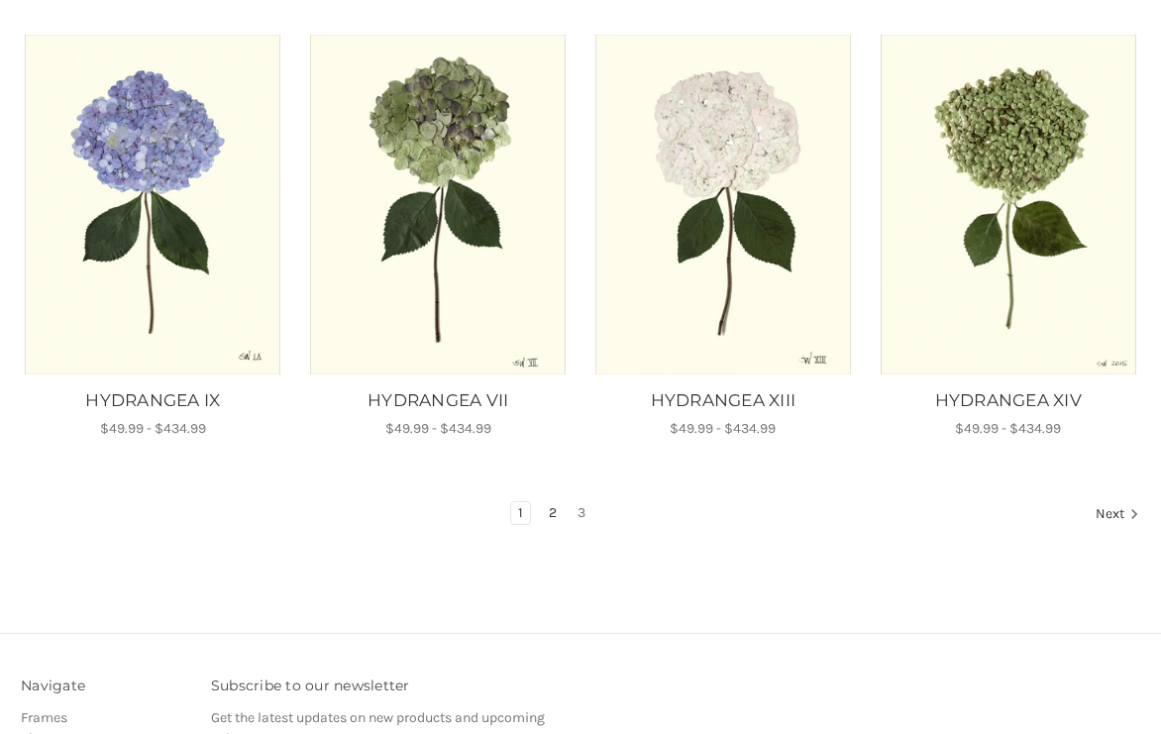
click at [547, 515] on link "2" at bounding box center [553, 513] width 22 height 22
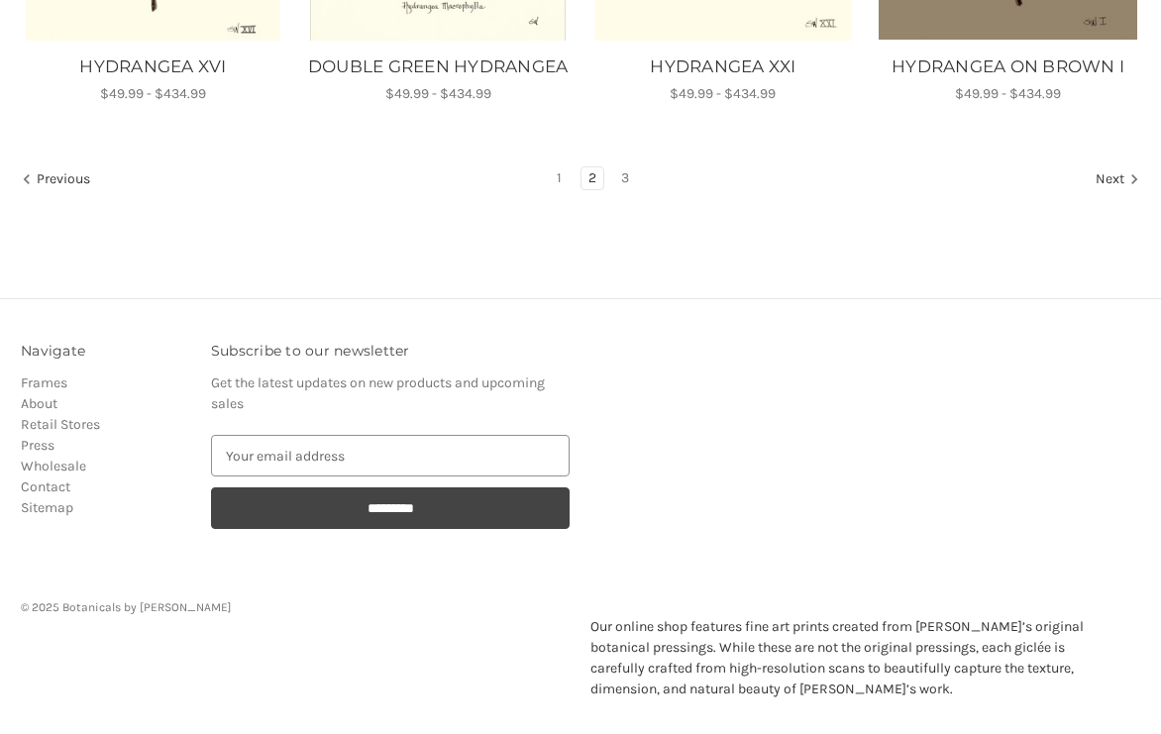
scroll to position [1612, 0]
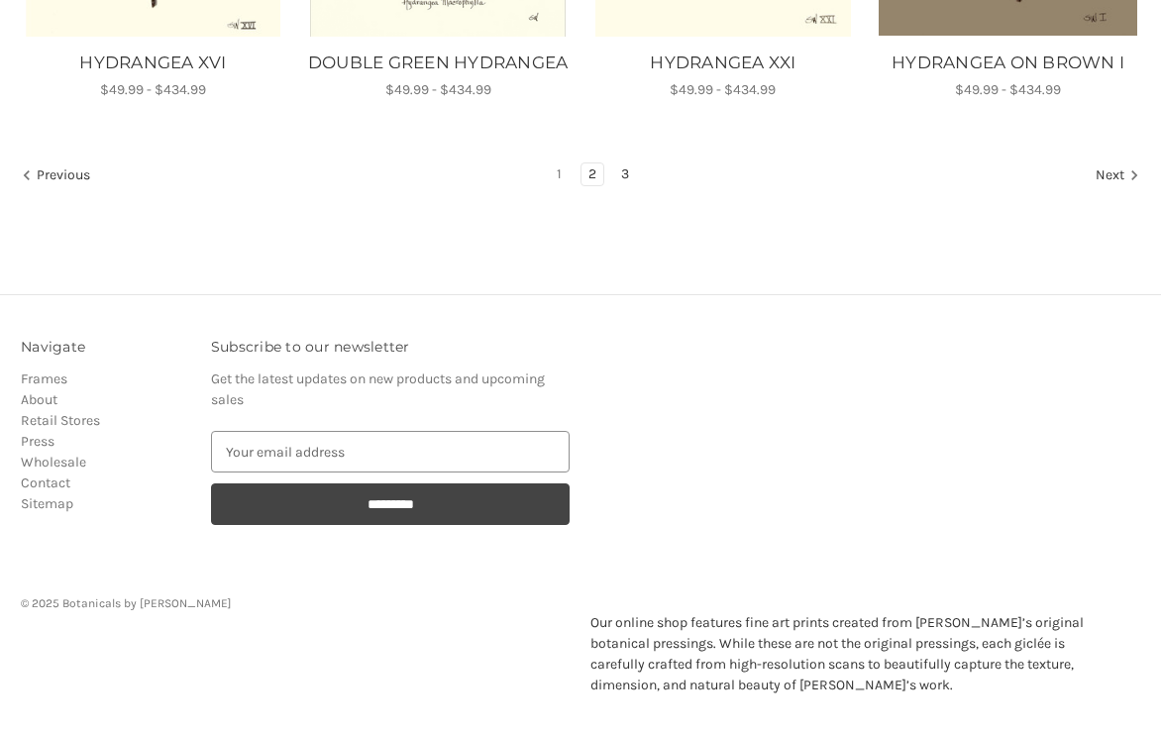
click at [626, 174] on link "3" at bounding box center [625, 174] width 22 height 22
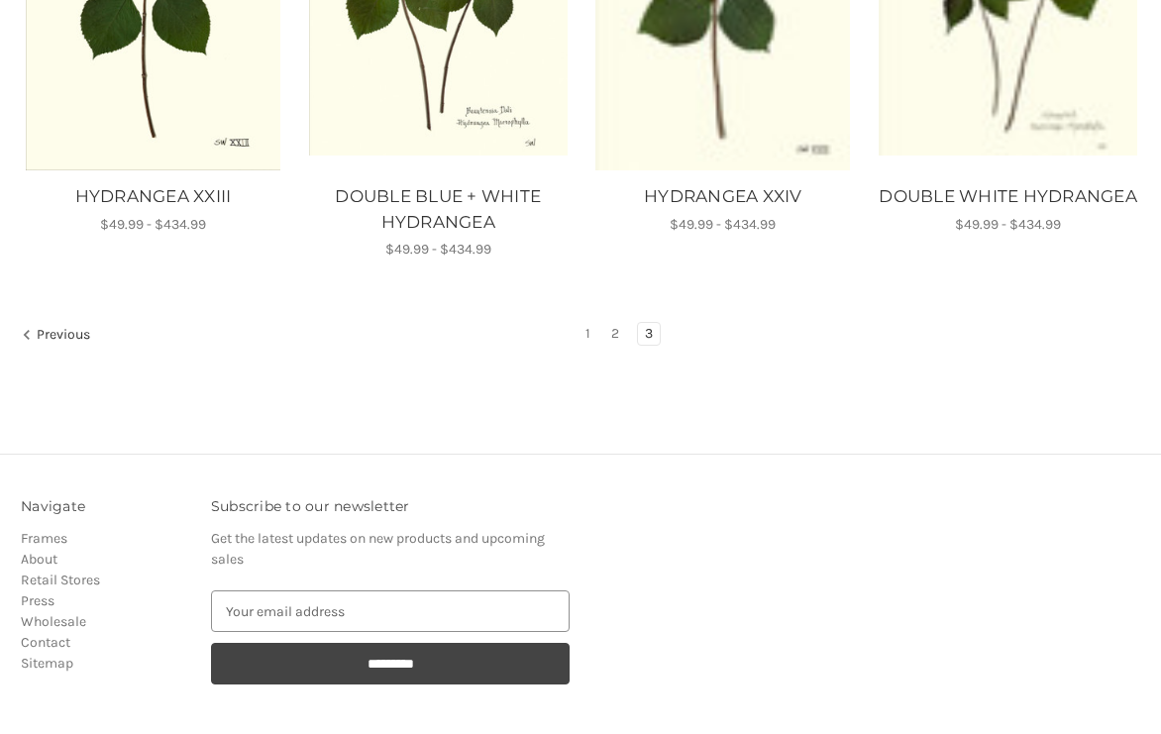
scroll to position [1454, 0]
